Goal: Communication & Community: Answer question/provide support

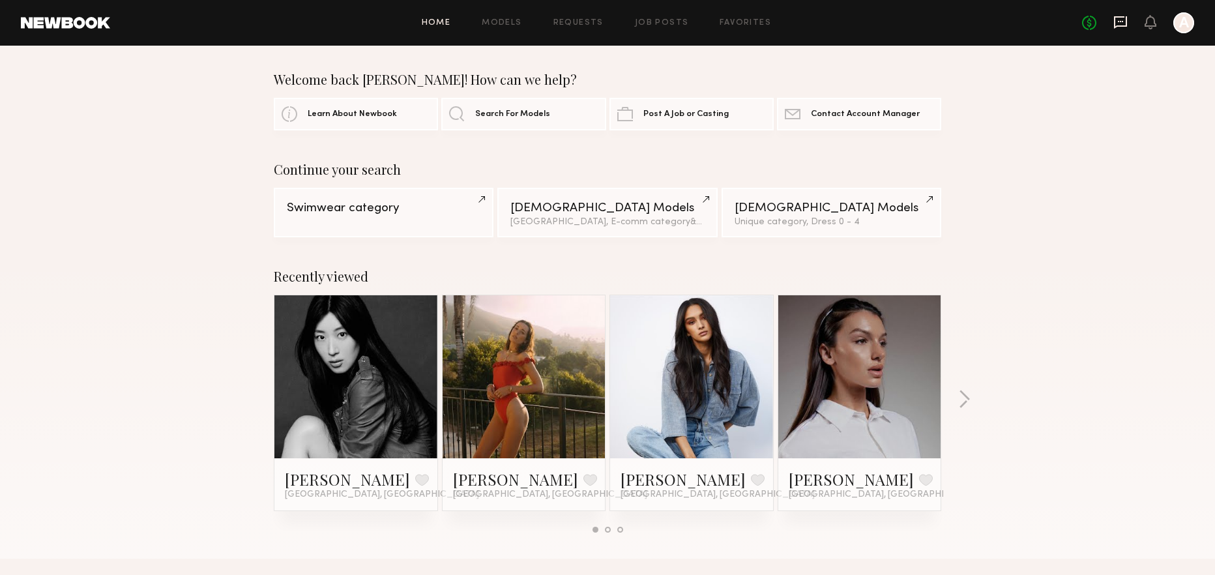
click at [1127, 24] on icon at bounding box center [1120, 22] width 13 height 12
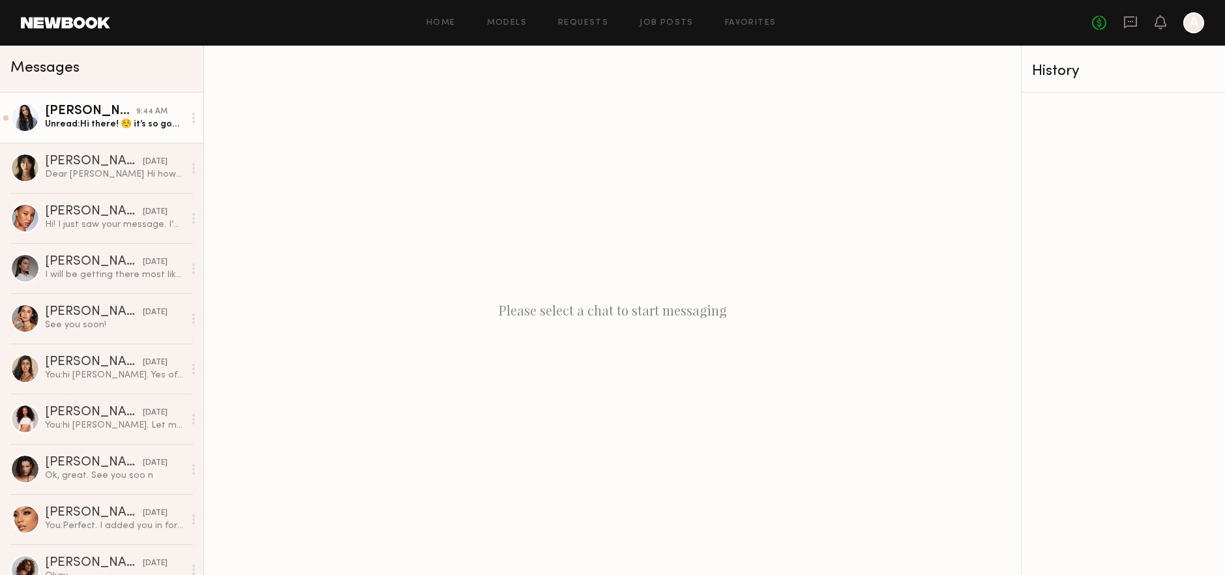
click at [95, 132] on link "[PERSON_NAME] 9:44 AM Unread: Hi there! ☺️ it’s so good hearing from you! I’m c…" at bounding box center [101, 118] width 203 height 50
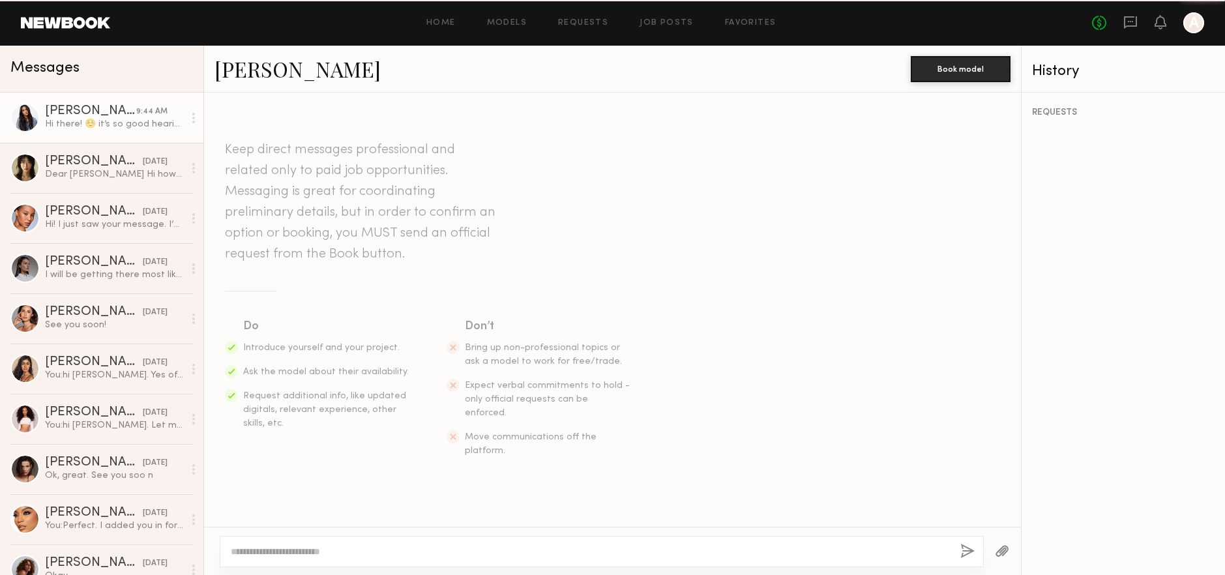
scroll to position [1020, 0]
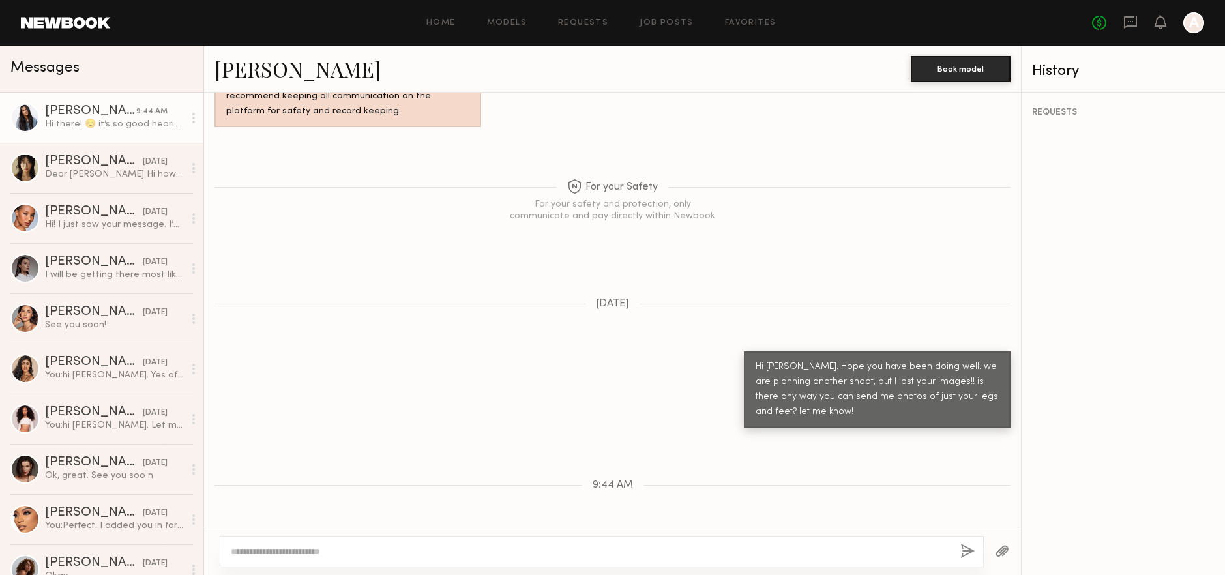
drag, startPoint x: 291, startPoint y: 503, endPoint x: 385, endPoint y: 503, distance: 93.9
click at [381, 541] on div "Hi there! ☺️ it’s so good hearing from you! I’m currently on set but I will sen…" at bounding box center [347, 556] width 243 height 30
click at [327, 542] on div at bounding box center [602, 551] width 764 height 31
click at [317, 548] on textarea at bounding box center [590, 551] width 719 height 13
type textarea "**********"
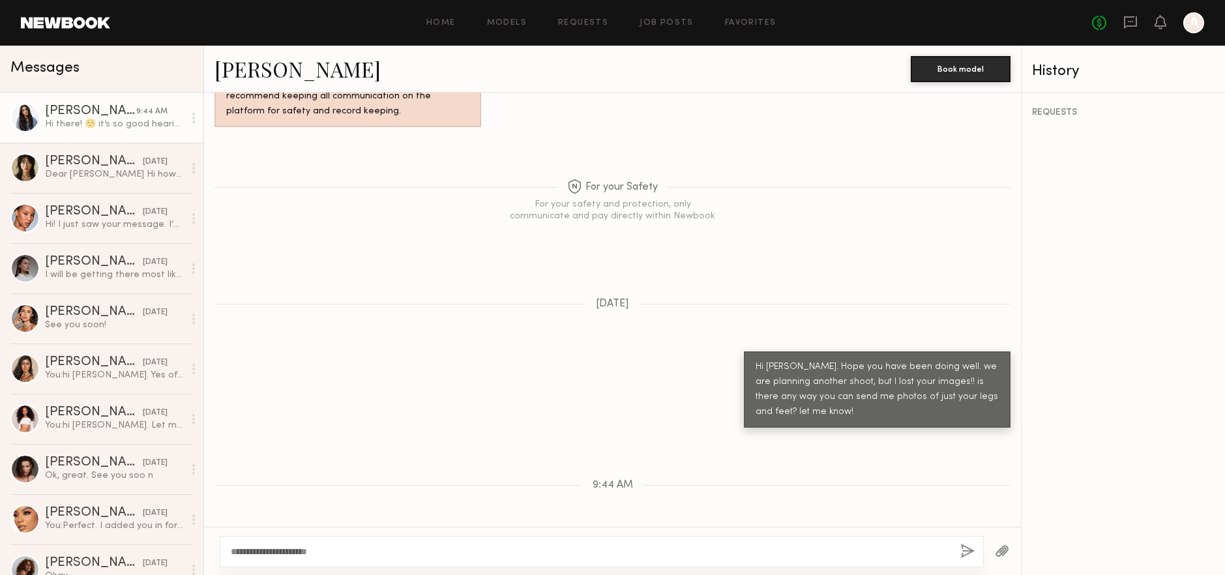
click at [964, 546] on button "button" at bounding box center [967, 552] width 14 height 16
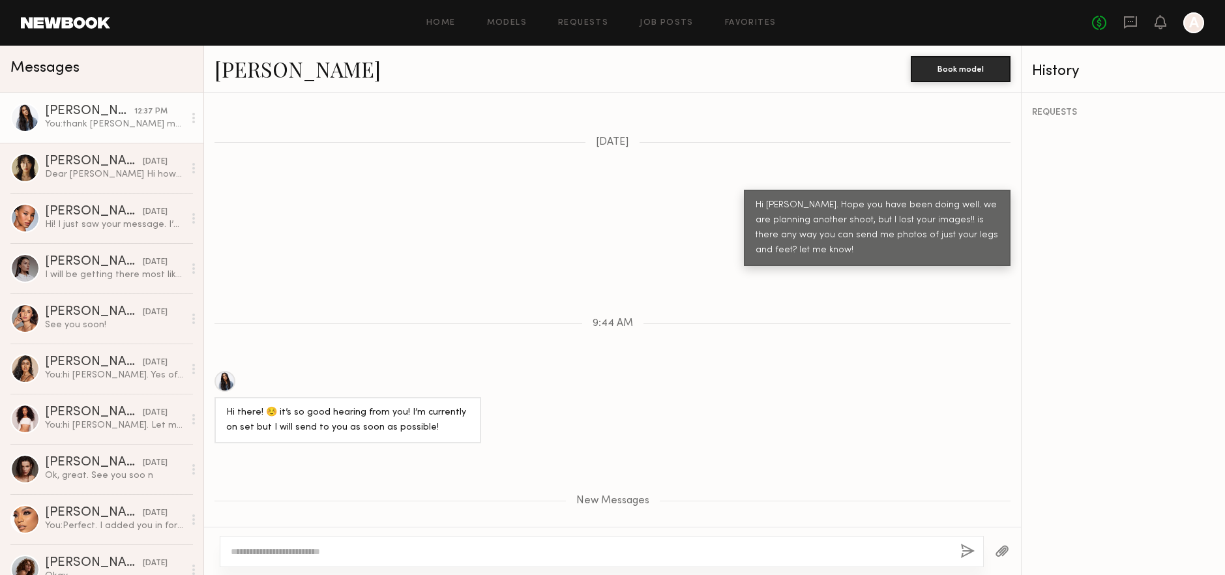
click at [65, 113] on div "[PERSON_NAME]" at bounding box center [89, 111] width 89 height 13
click at [76, 166] on div "[PERSON_NAME]" at bounding box center [94, 161] width 98 height 13
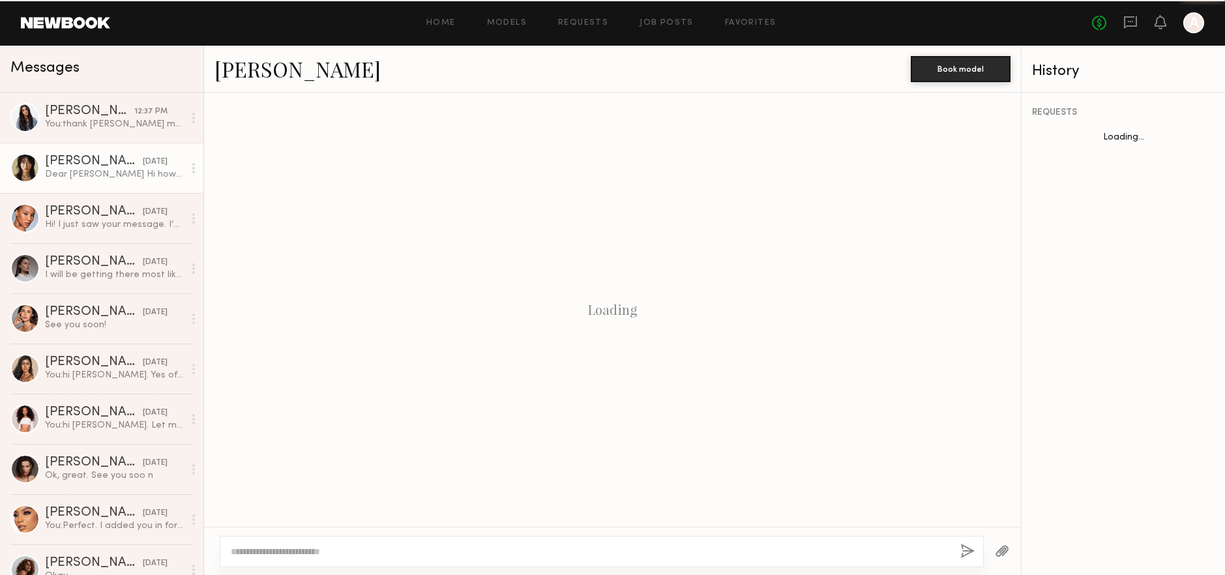
scroll to position [524, 0]
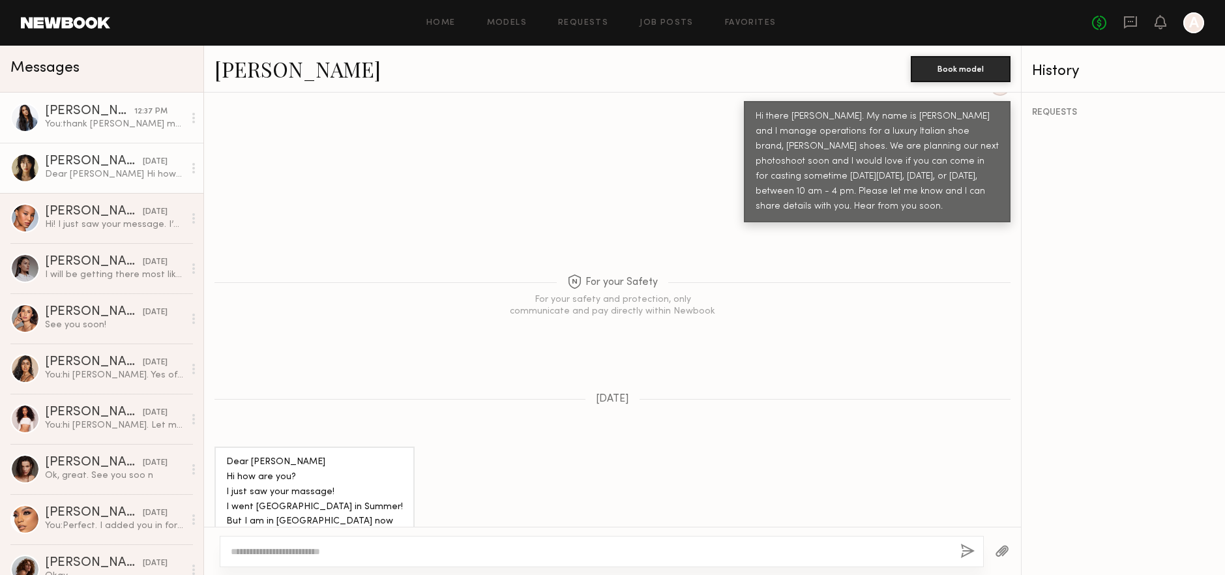
click at [61, 128] on div "You: thank [PERSON_NAME] much!" at bounding box center [114, 124] width 139 height 12
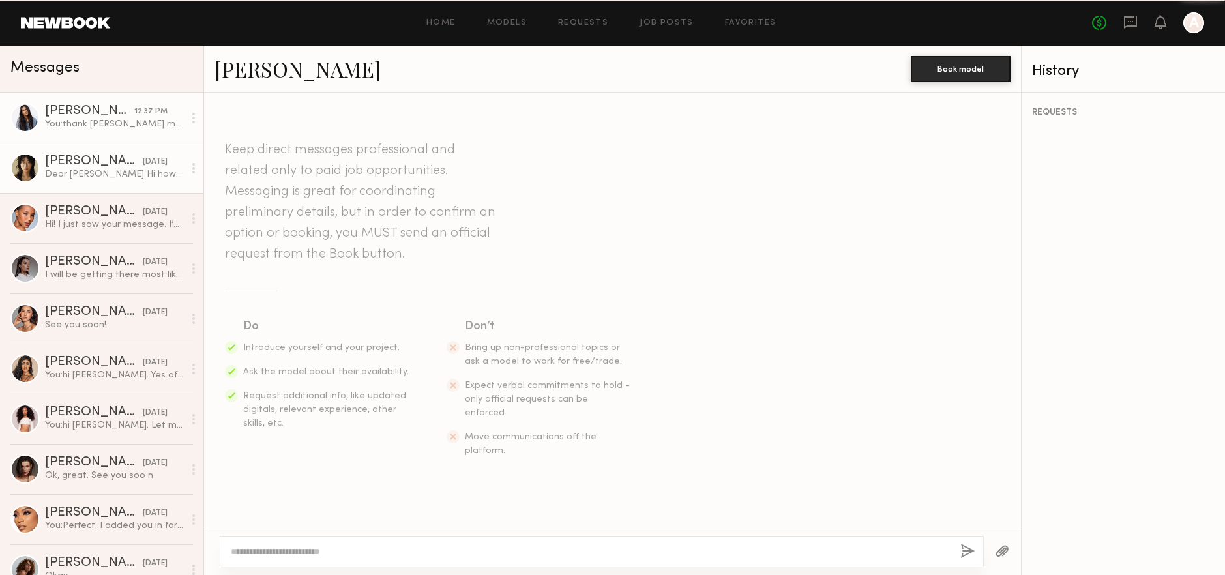
scroll to position [1082, 0]
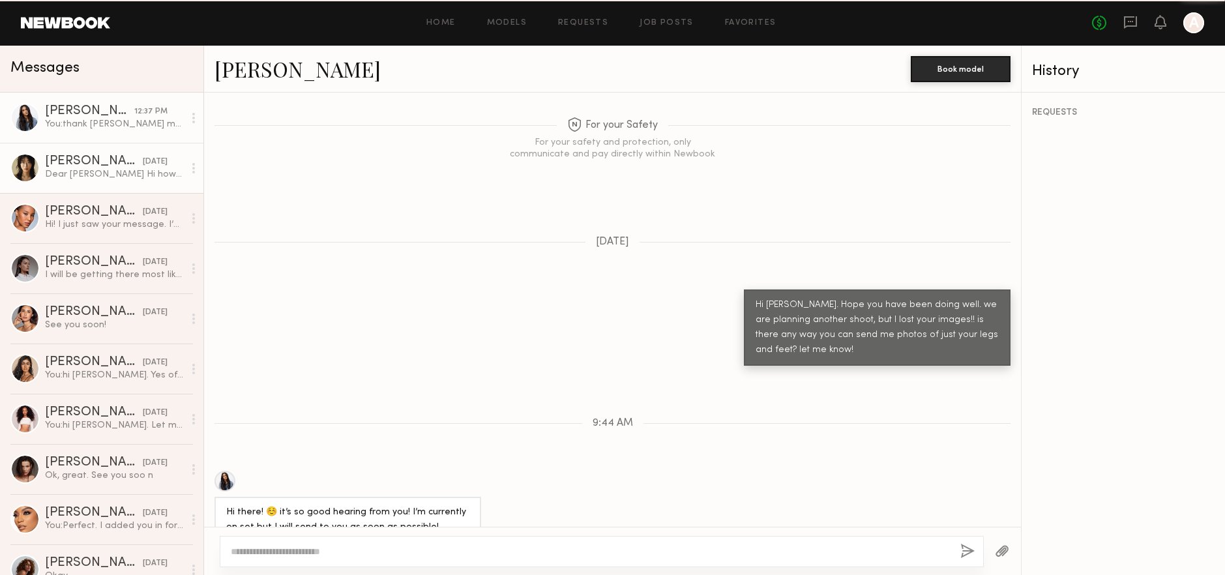
click at [87, 172] on div "Dear [PERSON_NAME] Hi how are you? I just saw your massage! I went [GEOGRAPHIC_…" at bounding box center [114, 174] width 139 height 12
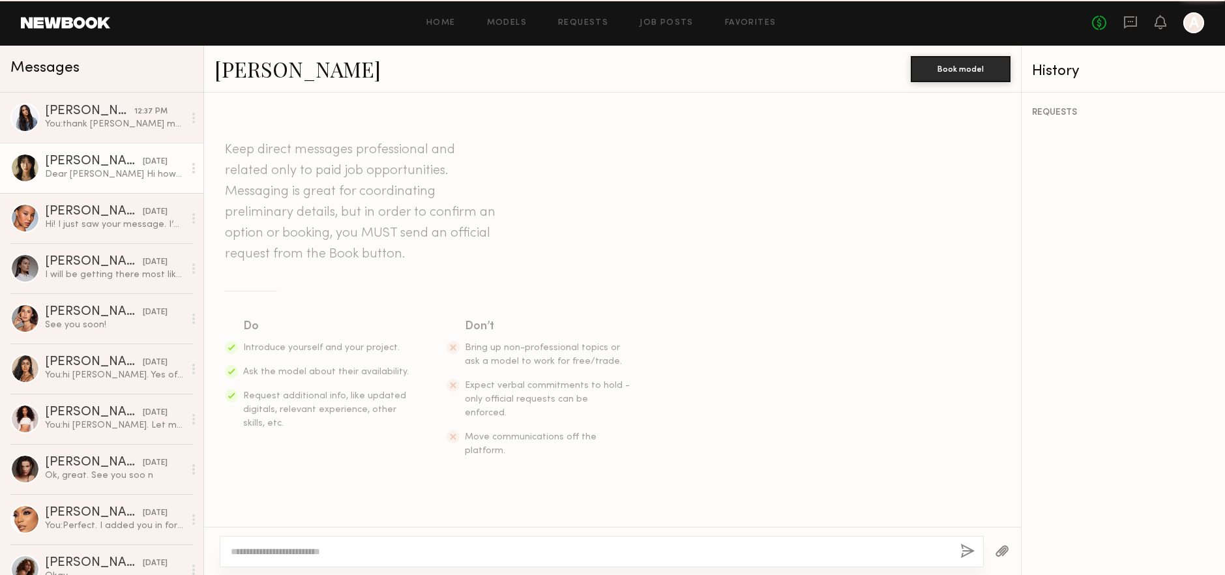
scroll to position [524, 0]
